Goal: Task Accomplishment & Management: Manage account settings

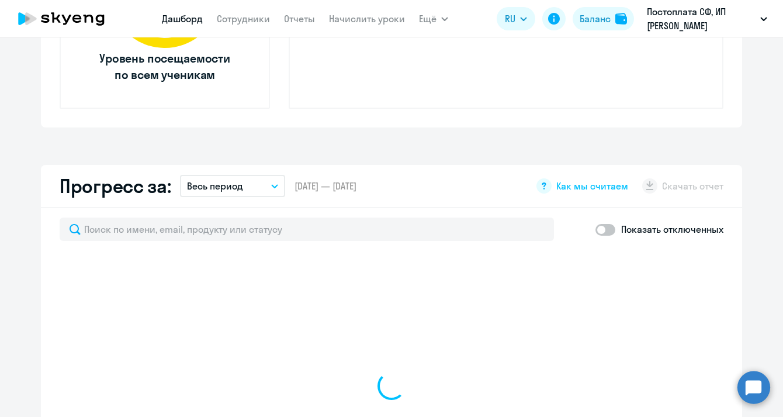
select select "30"
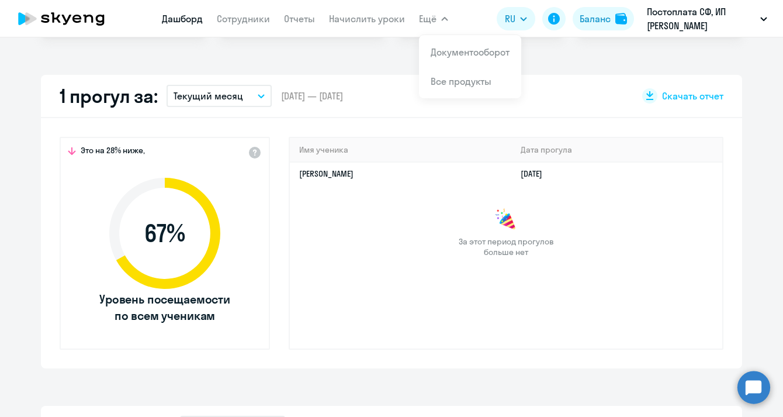
scroll to position [248, 0]
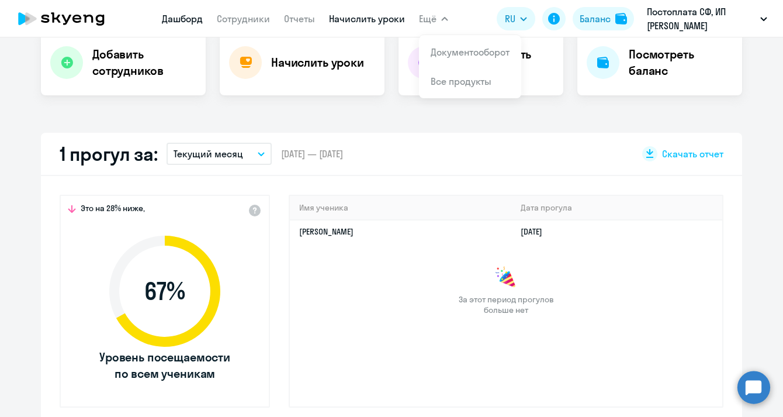
click at [380, 19] on link "Начислить уроки" at bounding box center [367, 19] width 76 height 12
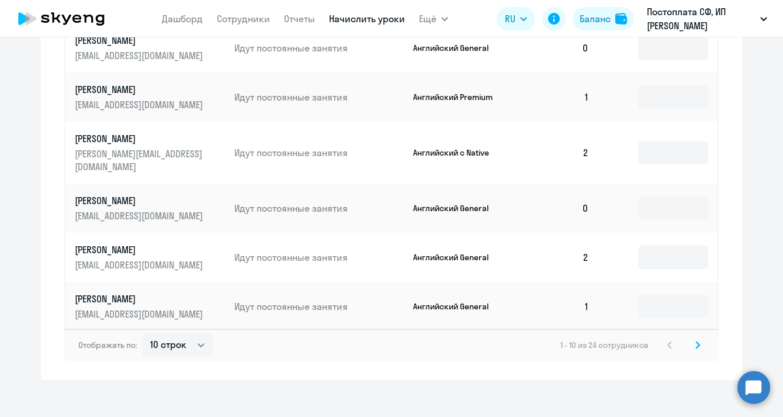
scroll to position [789, 0]
select select "30"
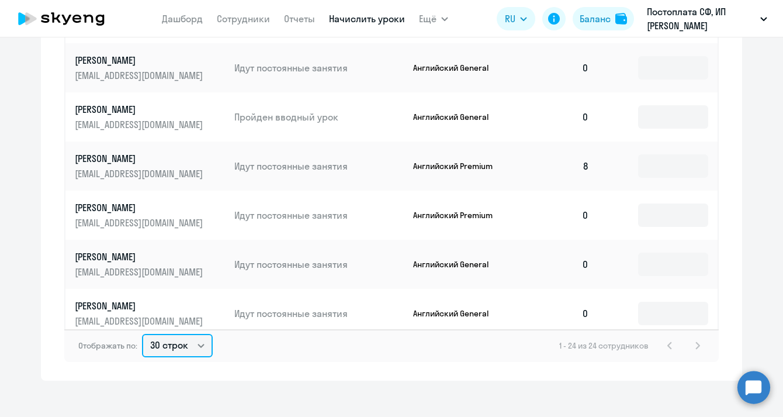
scroll to position [510, 0]
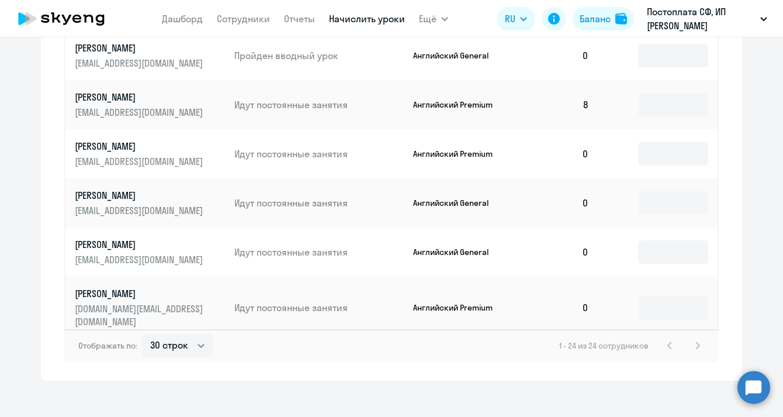
click at [474, 198] on p "Английский General" at bounding box center [457, 203] width 88 height 11
click at [656, 191] on input at bounding box center [673, 202] width 70 height 23
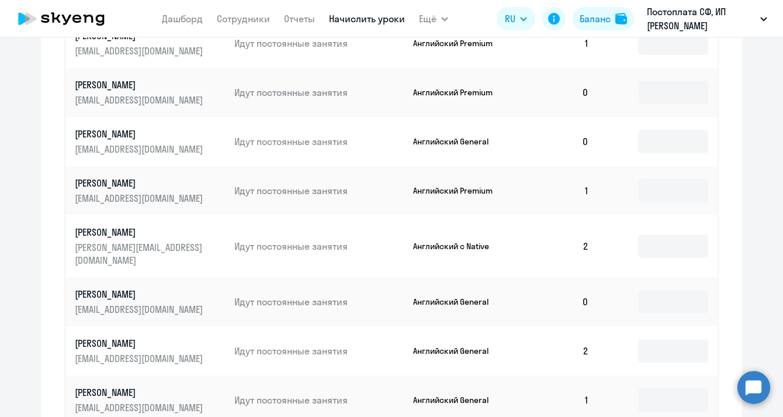
scroll to position [614, 0]
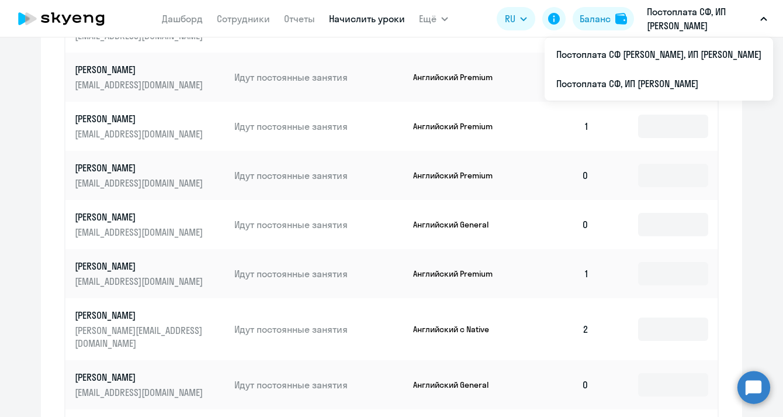
click at [762, 15] on button "Постоплата СФ, ИП [PERSON_NAME]" at bounding box center [707, 19] width 132 height 28
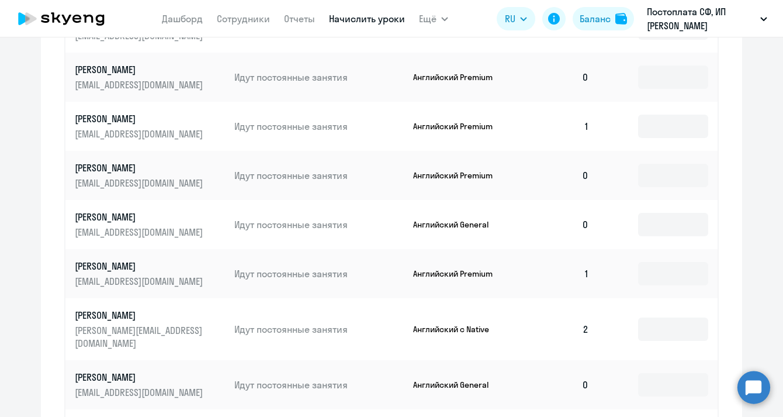
click at [762, 18] on icon "button" at bounding box center [764, 19] width 6 height 3
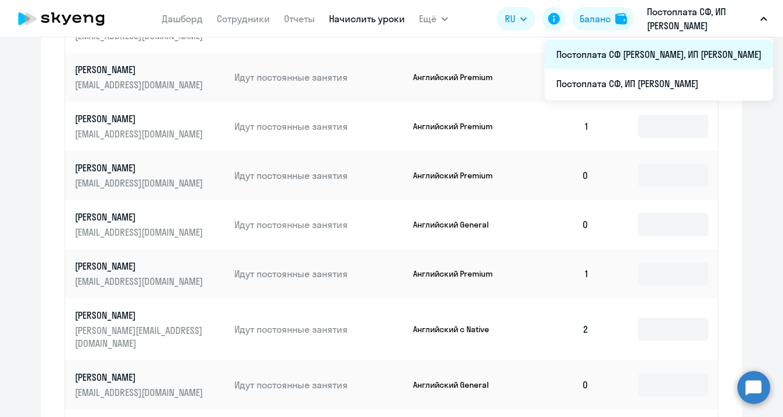
click at [700, 51] on li "Постоплата СФ [PERSON_NAME], ИП [PERSON_NAME]" at bounding box center [659, 54] width 228 height 29
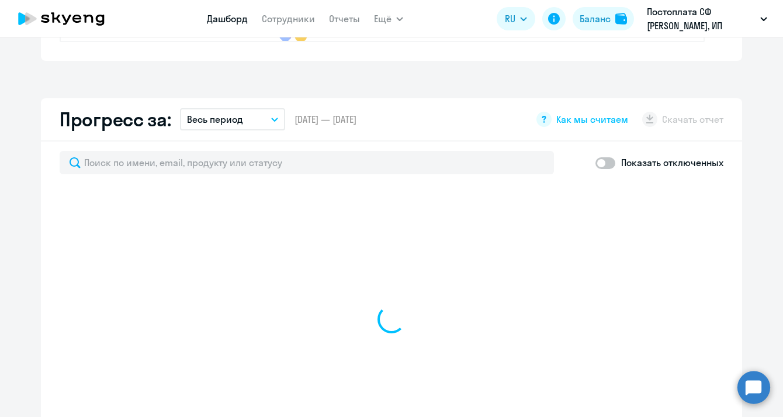
select select "30"
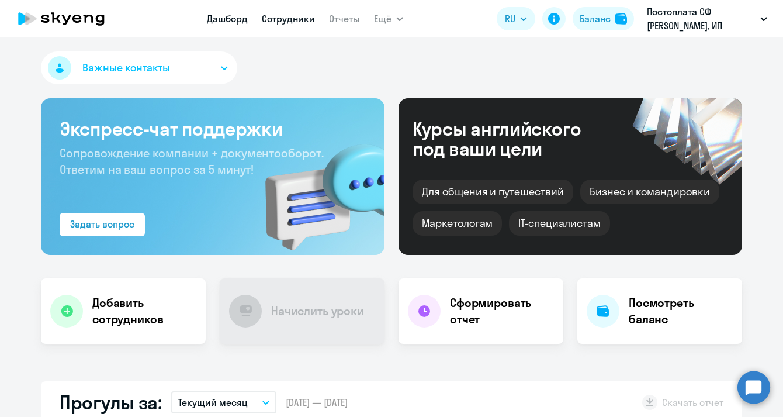
click at [293, 14] on link "Сотрудники" at bounding box center [288, 19] width 53 height 12
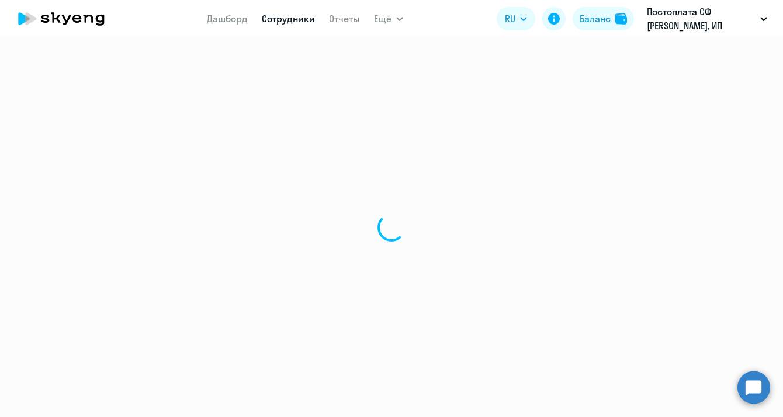
select select "30"
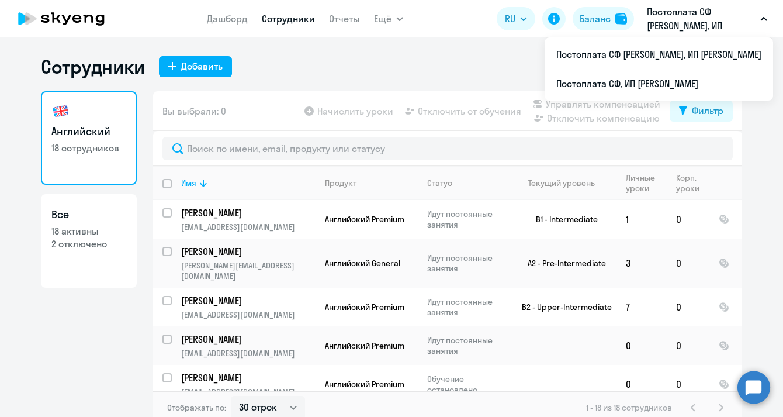
click at [761, 21] on button "Постоплата СФ [PERSON_NAME], ИП [PERSON_NAME]" at bounding box center [707, 19] width 132 height 28
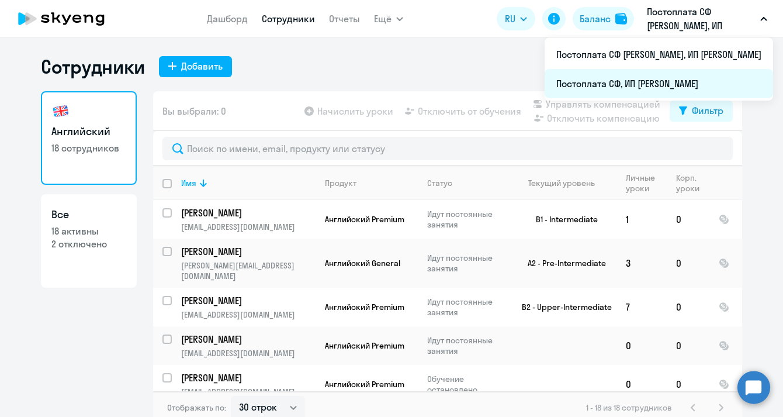
click at [685, 77] on li "Постоплата СФ, ИП [PERSON_NAME]" at bounding box center [659, 83] width 228 height 29
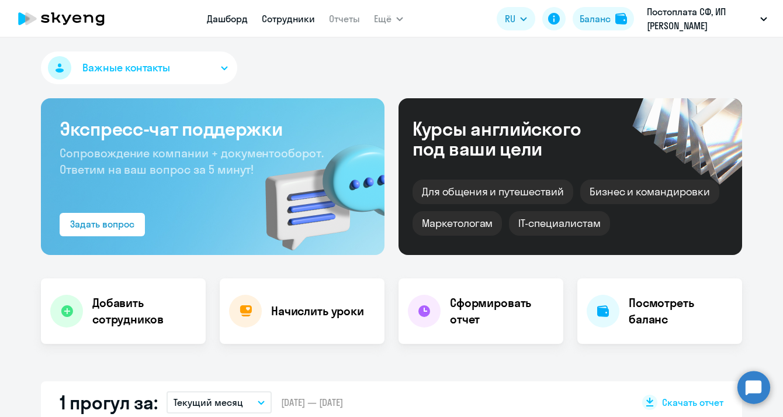
click at [292, 20] on link "Сотрудники" at bounding box center [288, 19] width 53 height 12
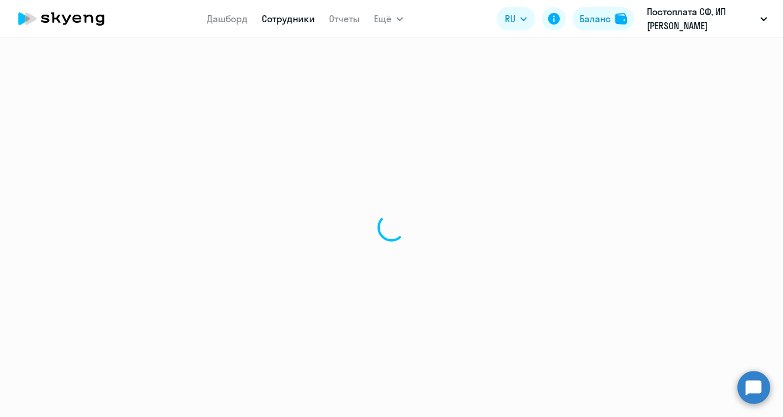
select select "30"
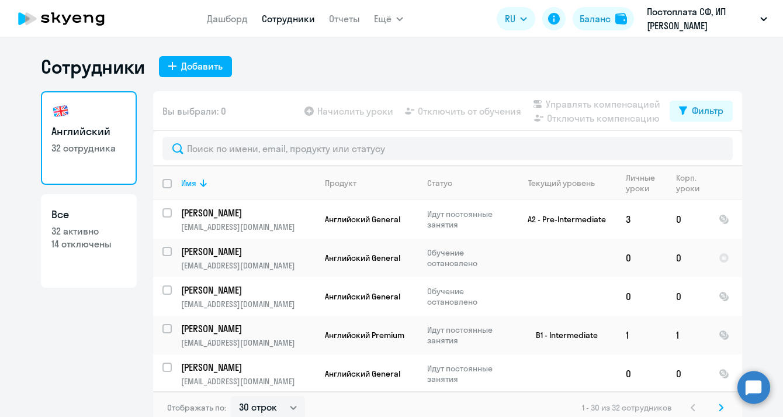
click at [106, 340] on div "Английский 32 сотрудника Все 32 активно 14 отключены" at bounding box center [89, 253] width 96 height 325
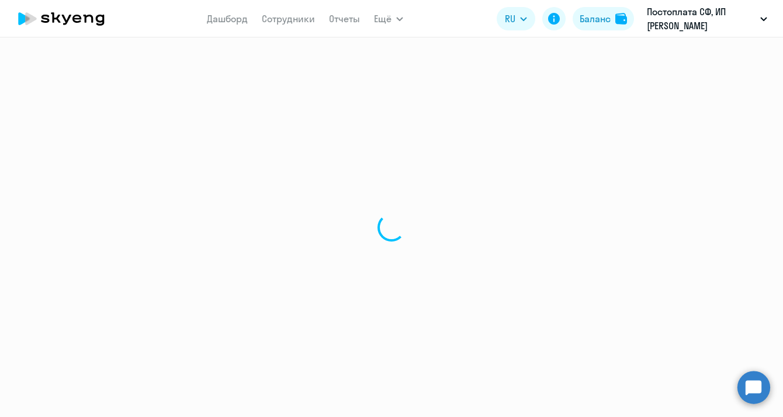
select select "30"
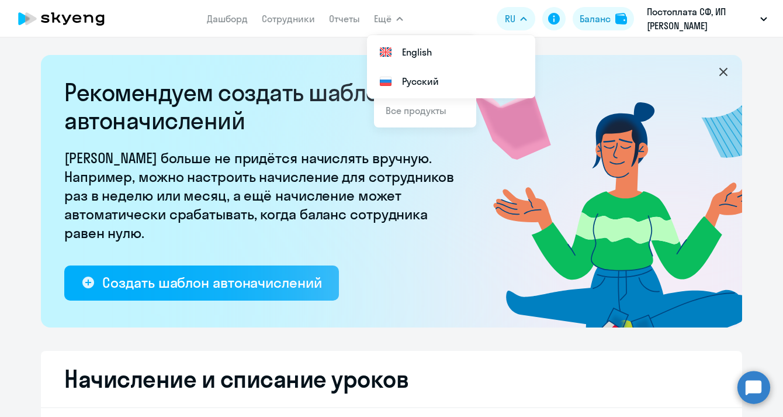
select select "10"
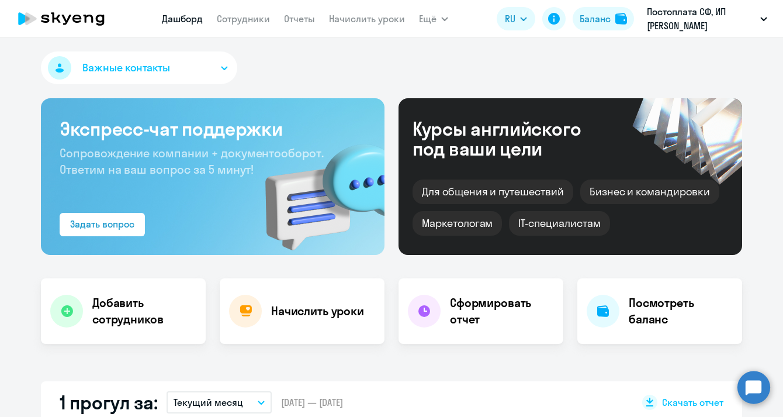
scroll to position [62, 0]
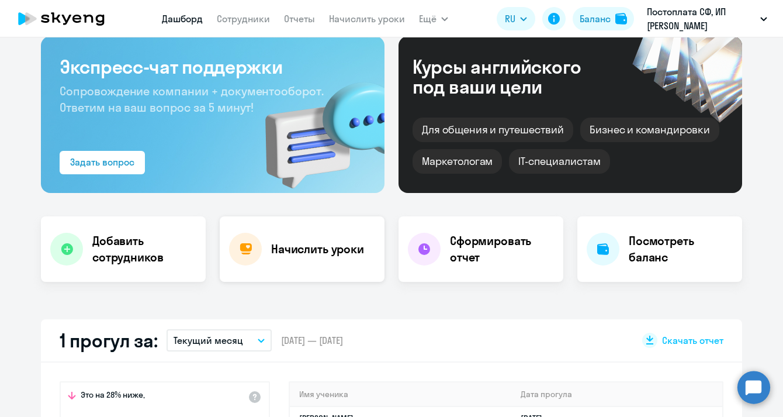
click at [328, 248] on h4 "Начислить уроки" at bounding box center [317, 249] width 93 height 16
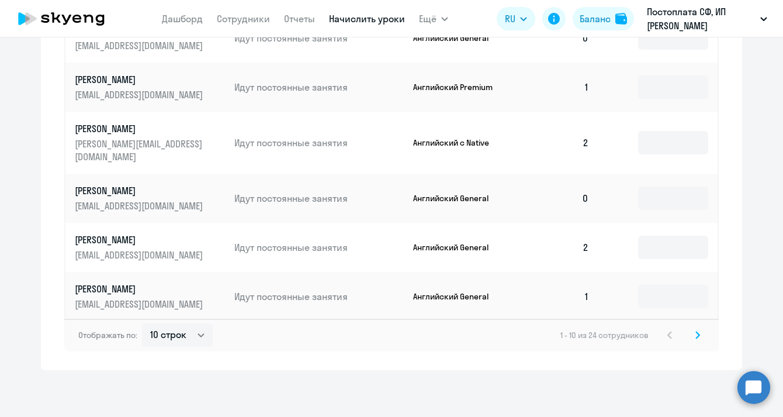
scroll to position [789, 0]
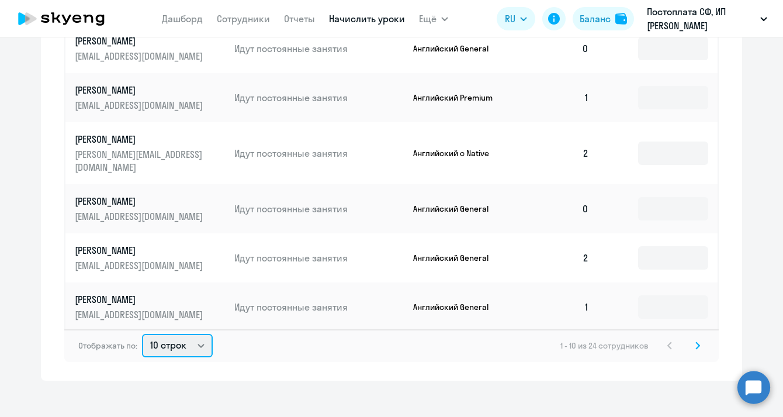
select select "30"
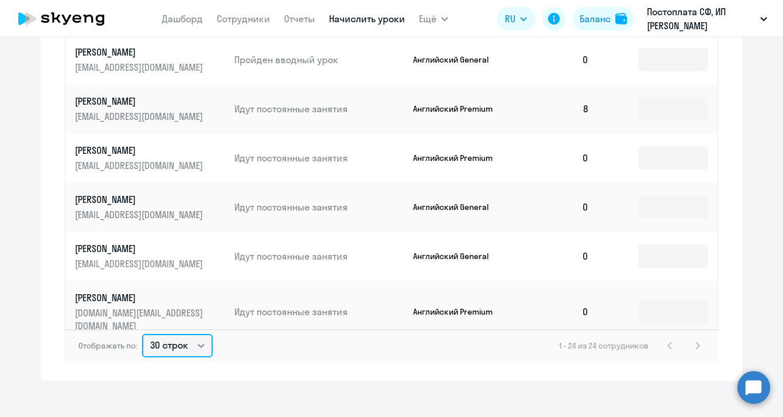
scroll to position [511, 0]
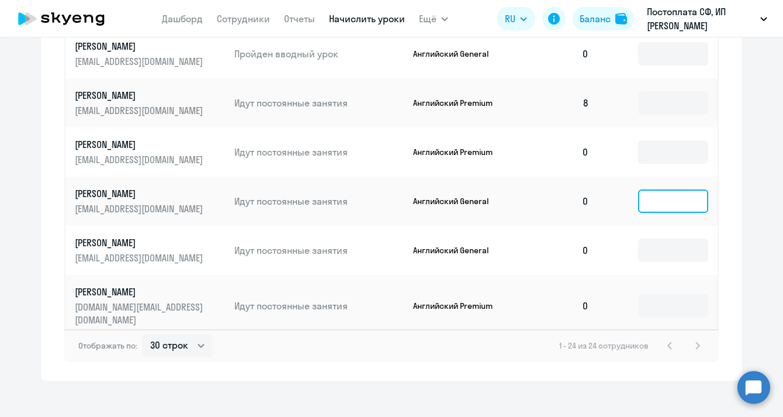
click at [658, 189] on input at bounding box center [673, 200] width 70 height 23
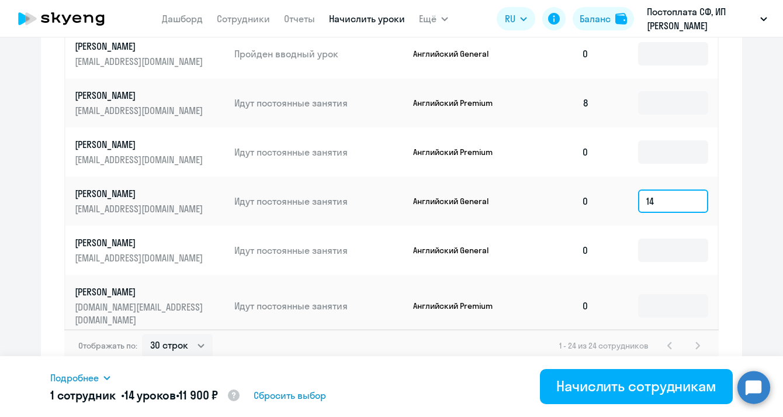
scroll to position [532, 0]
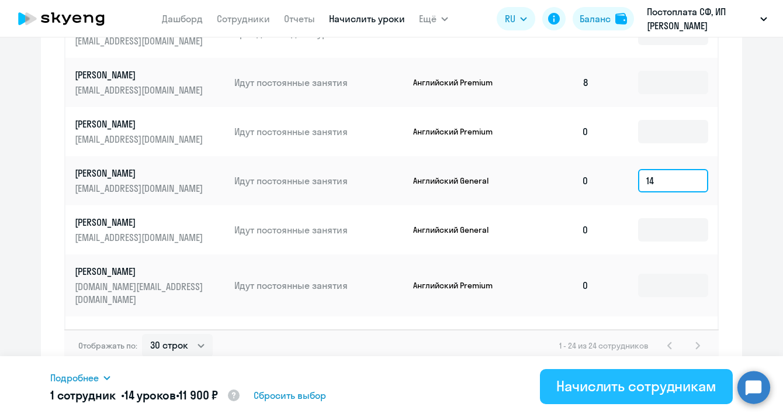
type input "14"
click at [600, 388] on div "Начислить сотрудникам" at bounding box center [636, 385] width 160 height 19
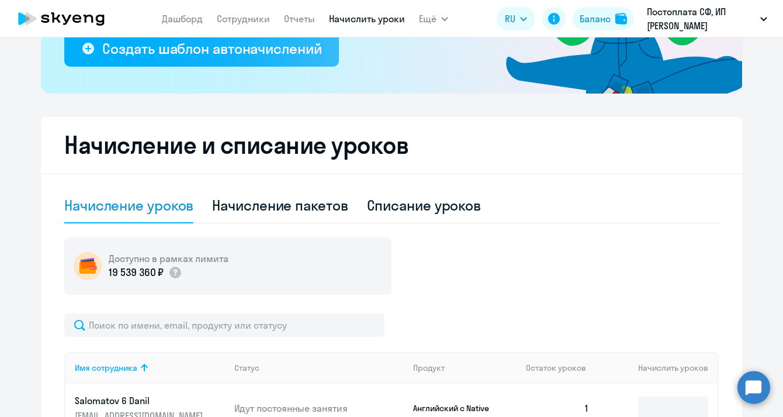
scroll to position [0, 0]
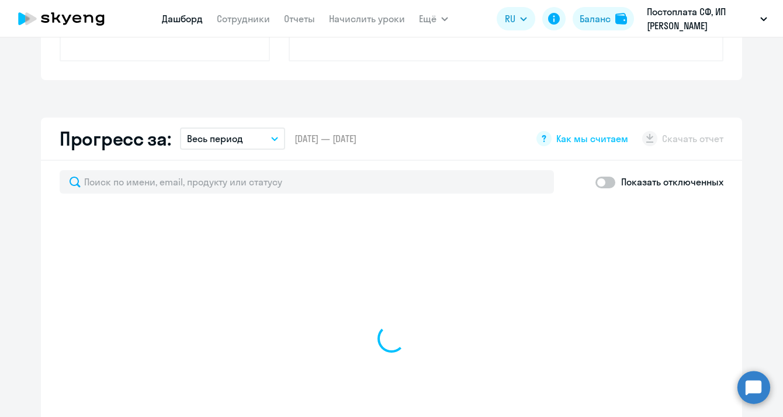
scroll to position [595, 0]
select select "30"
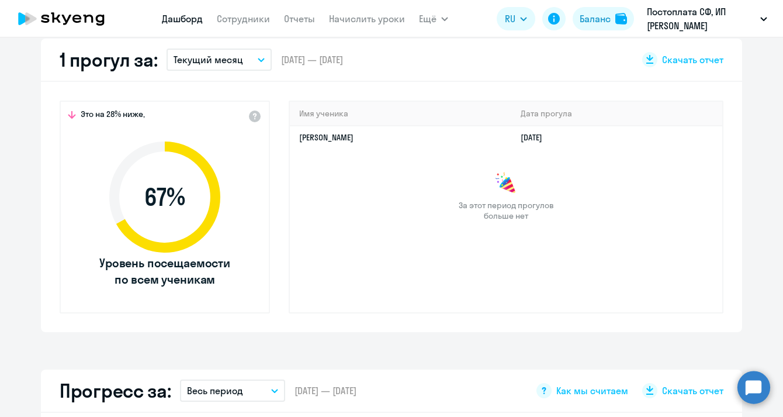
scroll to position [298, 0]
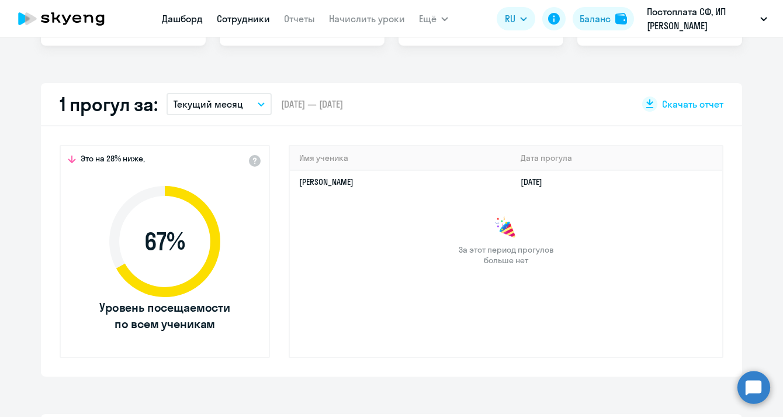
click at [244, 20] on link "Сотрудники" at bounding box center [243, 19] width 53 height 12
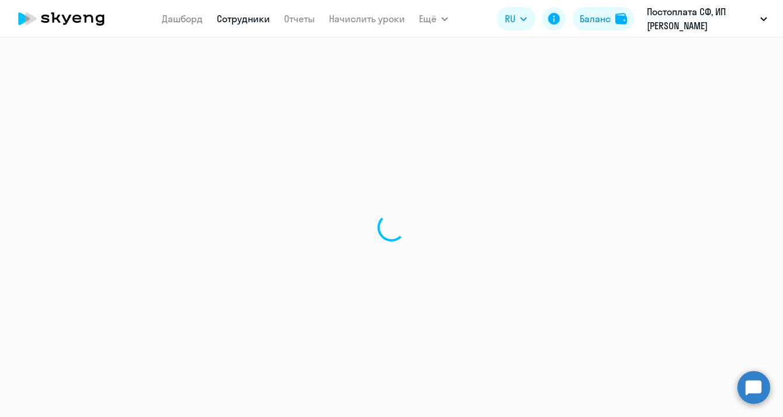
select select "30"
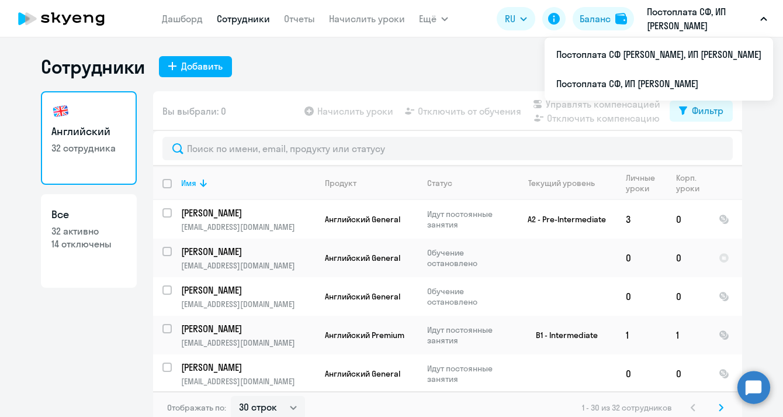
click at [762, 15] on button "Постоплата СФ, ИП [PERSON_NAME]" at bounding box center [707, 19] width 132 height 28
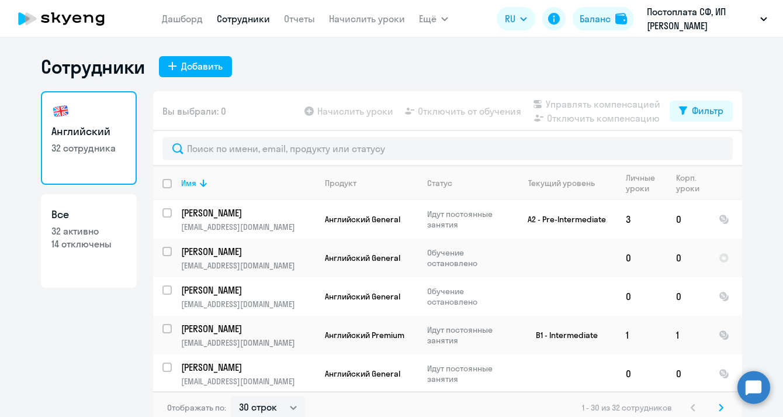
click at [762, 18] on icon "button" at bounding box center [764, 19] width 6 height 3
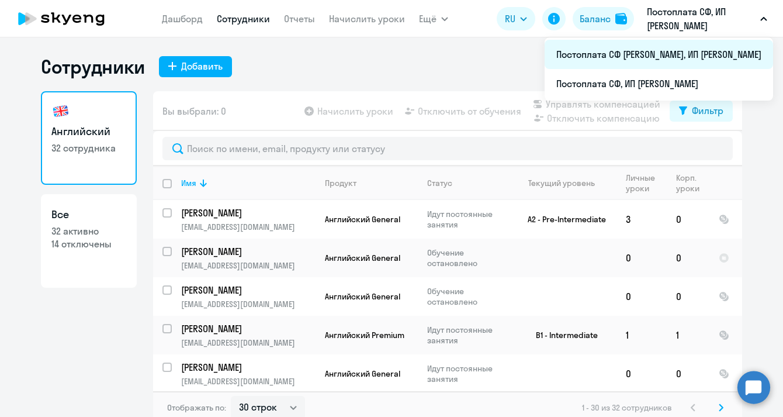
click at [700, 57] on li "Постоплата СФ [PERSON_NAME], ИП [PERSON_NAME]" at bounding box center [659, 54] width 228 height 29
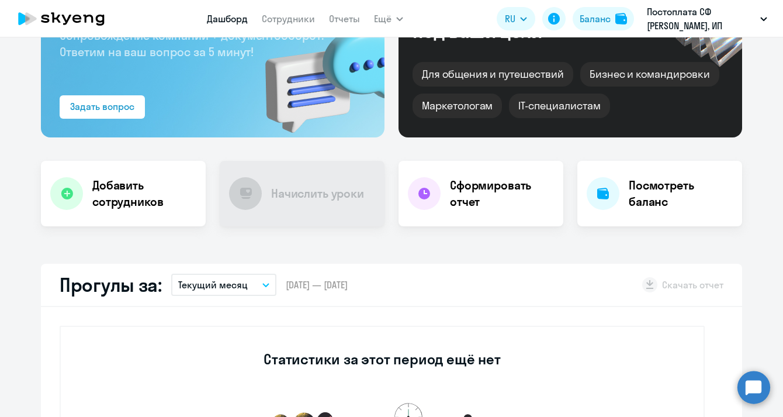
select select "30"
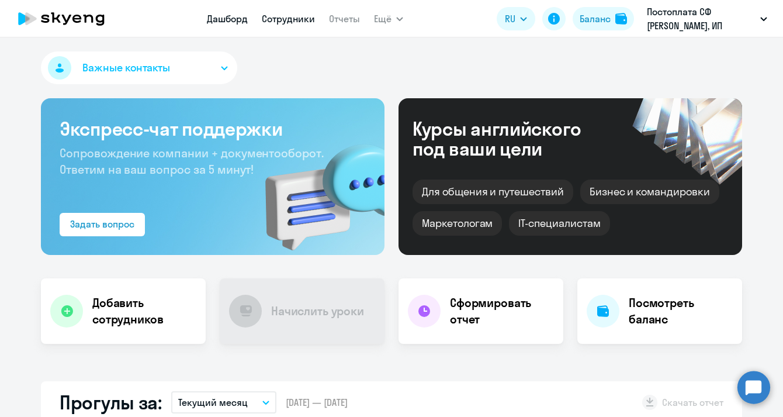
click at [313, 19] on link "Сотрудники" at bounding box center [288, 19] width 53 height 12
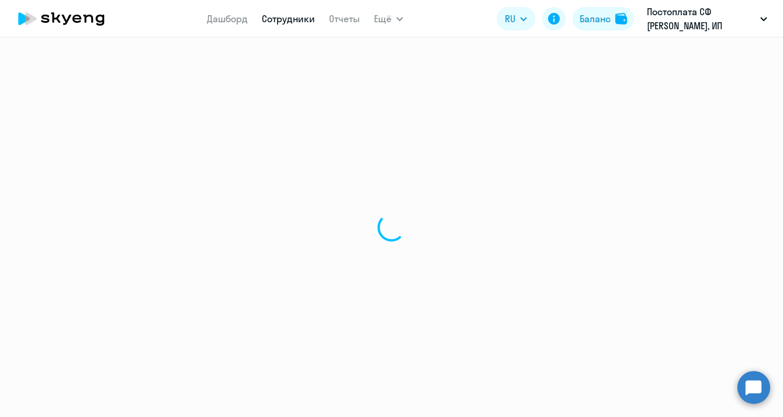
select select "30"
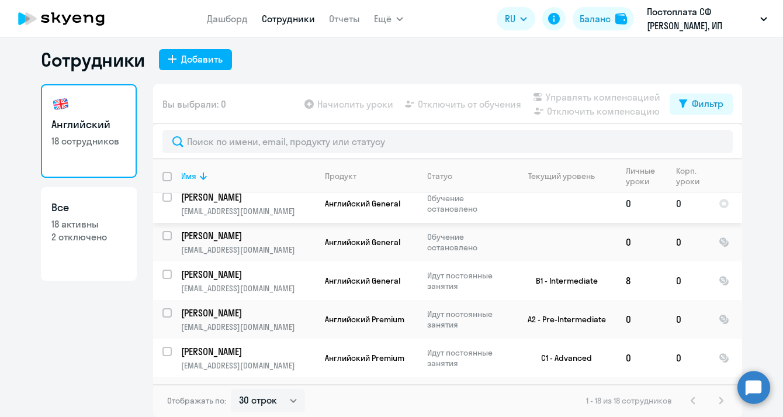
scroll to position [7, 0]
click at [722, 401] on div "1 - 18 из 18 сотрудников" at bounding box center [657, 400] width 142 height 14
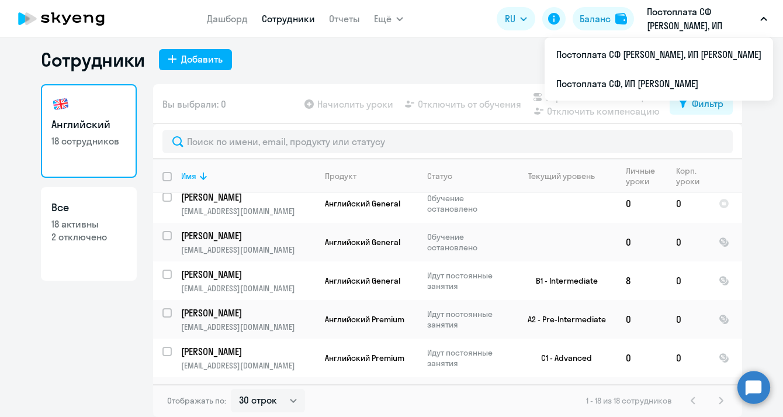
click at [767, 22] on button "Постоплата СФ [PERSON_NAME], ИП [PERSON_NAME]" at bounding box center [707, 19] width 132 height 28
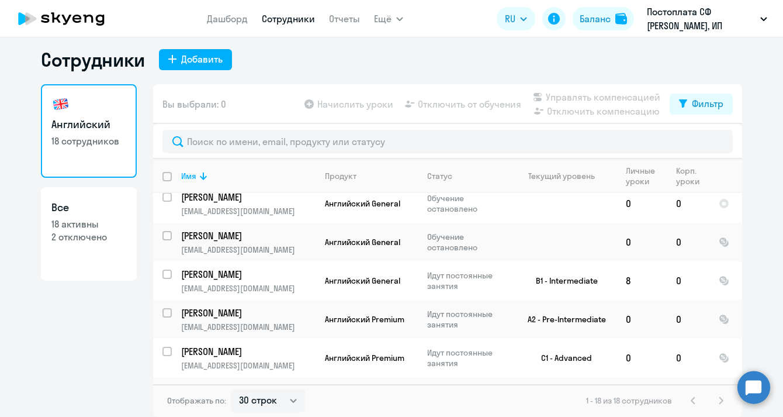
click at [764, 21] on button "Постоплата СФ [PERSON_NAME], ИП [PERSON_NAME]" at bounding box center [707, 19] width 132 height 28
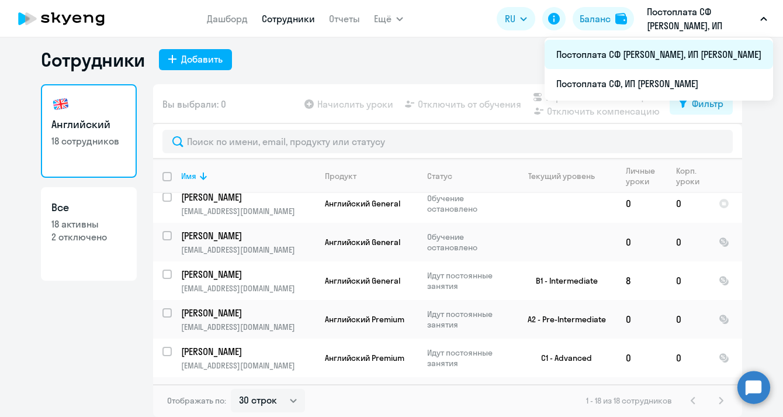
click at [701, 53] on li "Постоплата СФ [PERSON_NAME], ИП [PERSON_NAME]" at bounding box center [659, 54] width 228 height 29
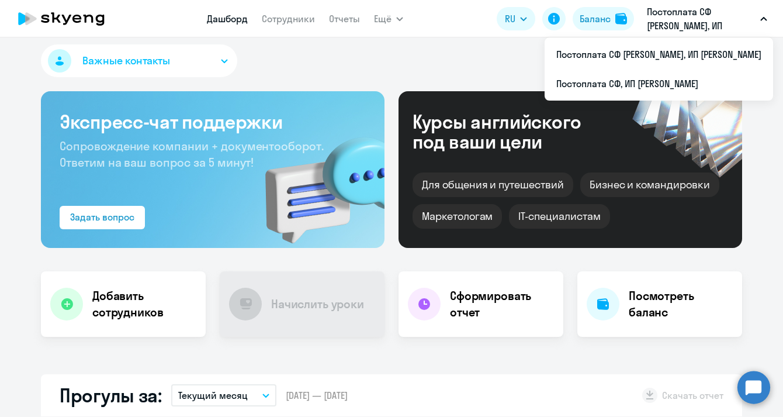
click at [757, 16] on button "Постоплата СФ [PERSON_NAME], ИП [PERSON_NAME]" at bounding box center [707, 19] width 132 height 28
click at [768, 22] on button "Постоплата СФ [PERSON_NAME], ИП [PERSON_NAME]" at bounding box center [707, 19] width 132 height 28
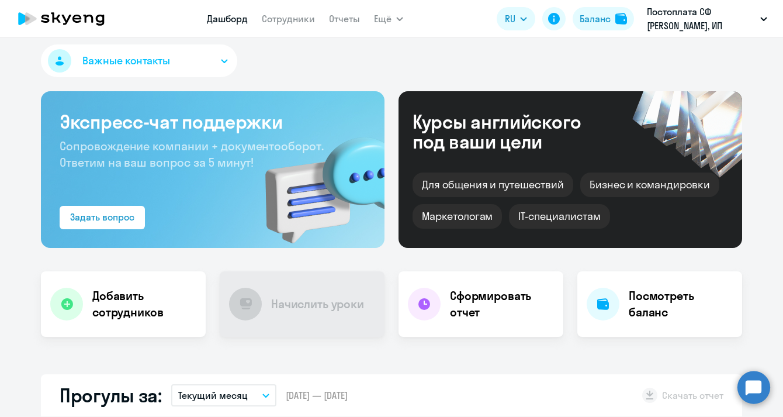
select select "30"
click at [763, 19] on icon "button" at bounding box center [763, 19] width 7 height 4
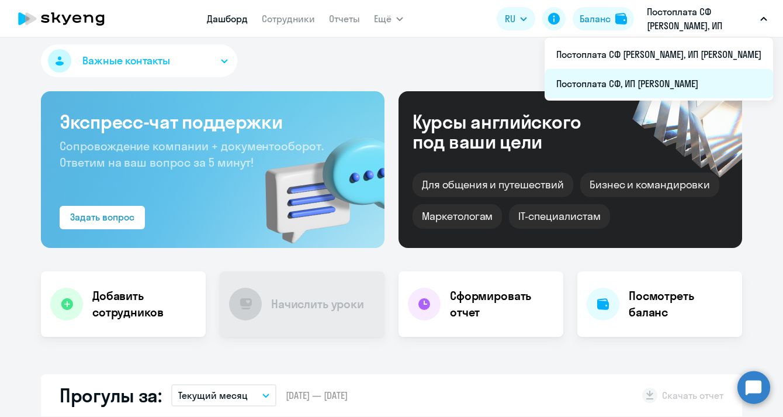
click at [707, 76] on li "Постоплата СФ, ИП [PERSON_NAME]" at bounding box center [659, 83] width 228 height 29
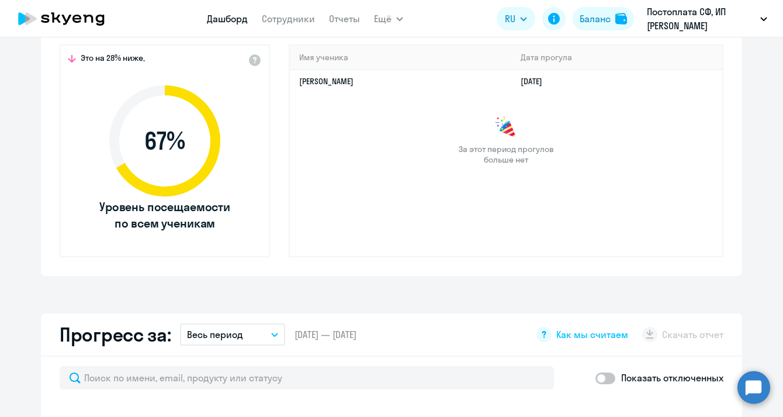
scroll to position [356, 0]
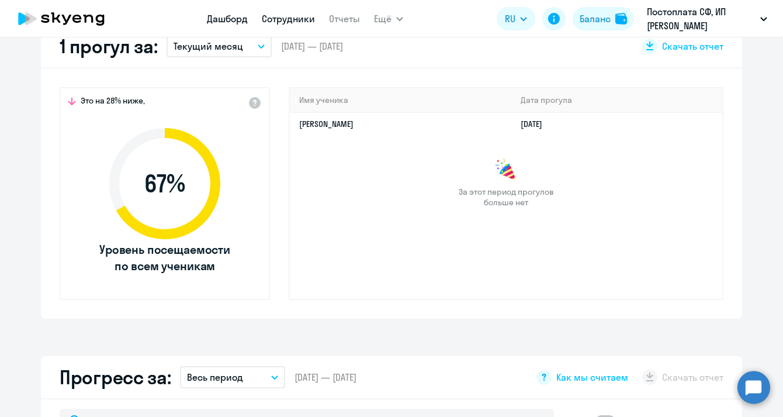
click at [295, 22] on link "Сотрудники" at bounding box center [288, 19] width 53 height 12
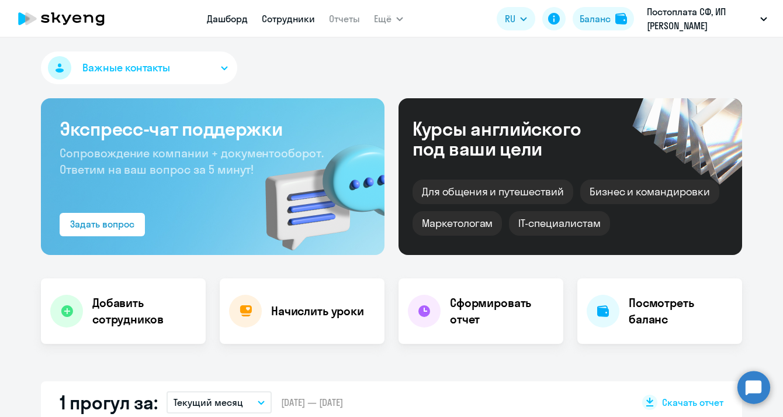
select select "30"
